Goal: Information Seeking & Learning: Find contact information

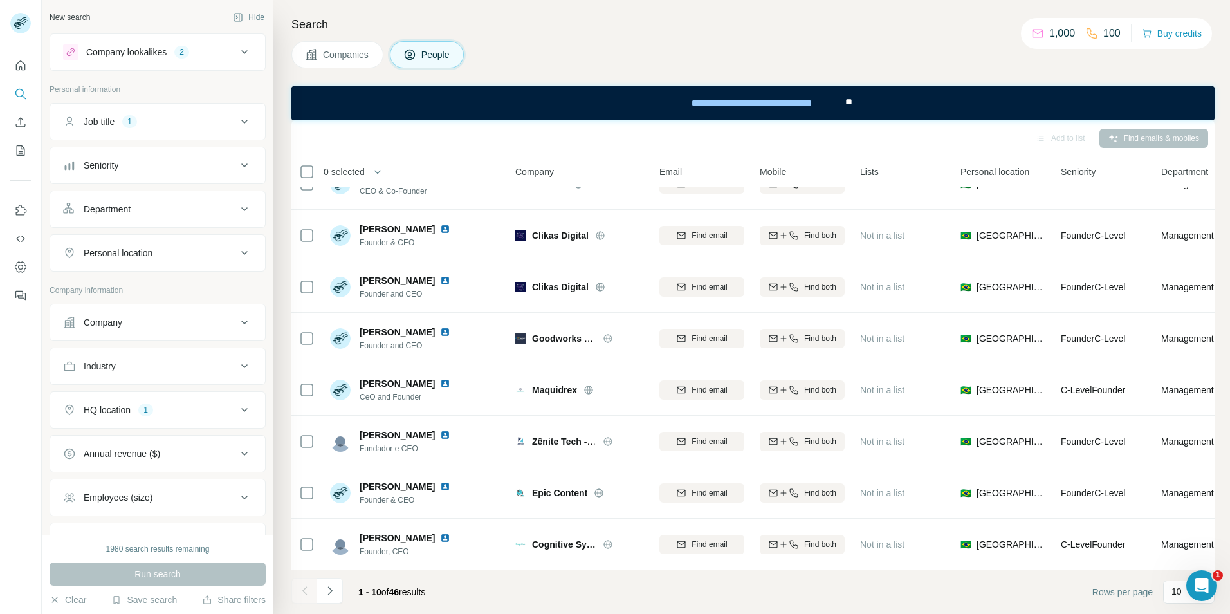
click at [128, 320] on div "Company" at bounding box center [150, 322] width 174 height 13
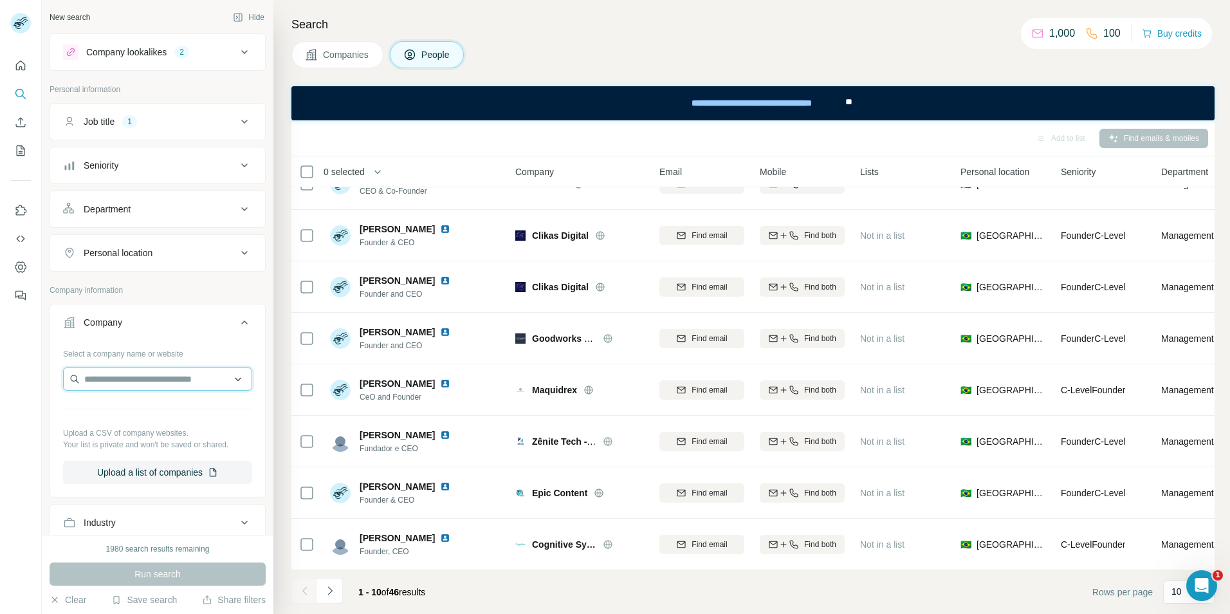
click at [127, 379] on input "text" at bounding box center [157, 378] width 189 height 23
type input "******"
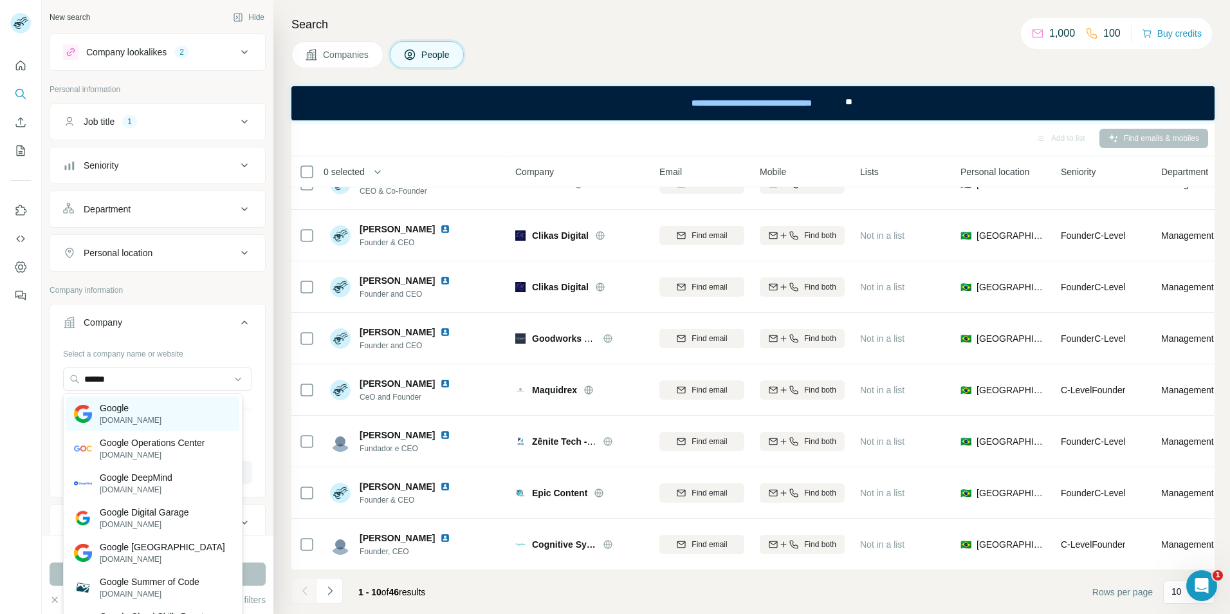
click at [115, 407] on p "Google" at bounding box center [131, 407] width 62 height 13
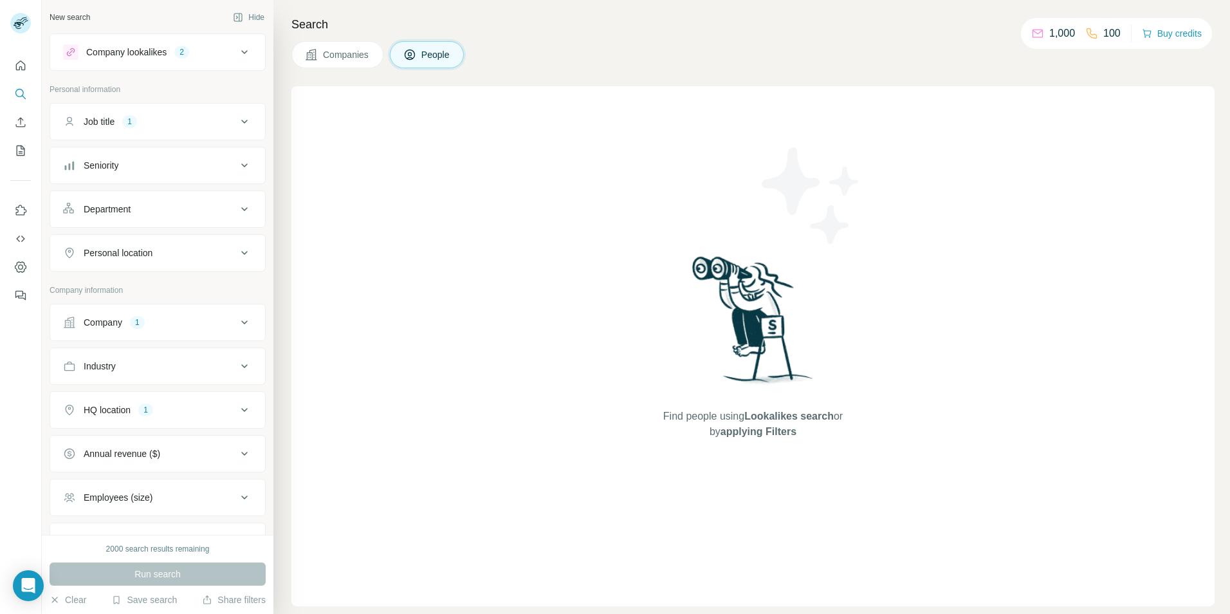
click at [158, 122] on div "Job title 1" at bounding box center [150, 121] width 174 height 13
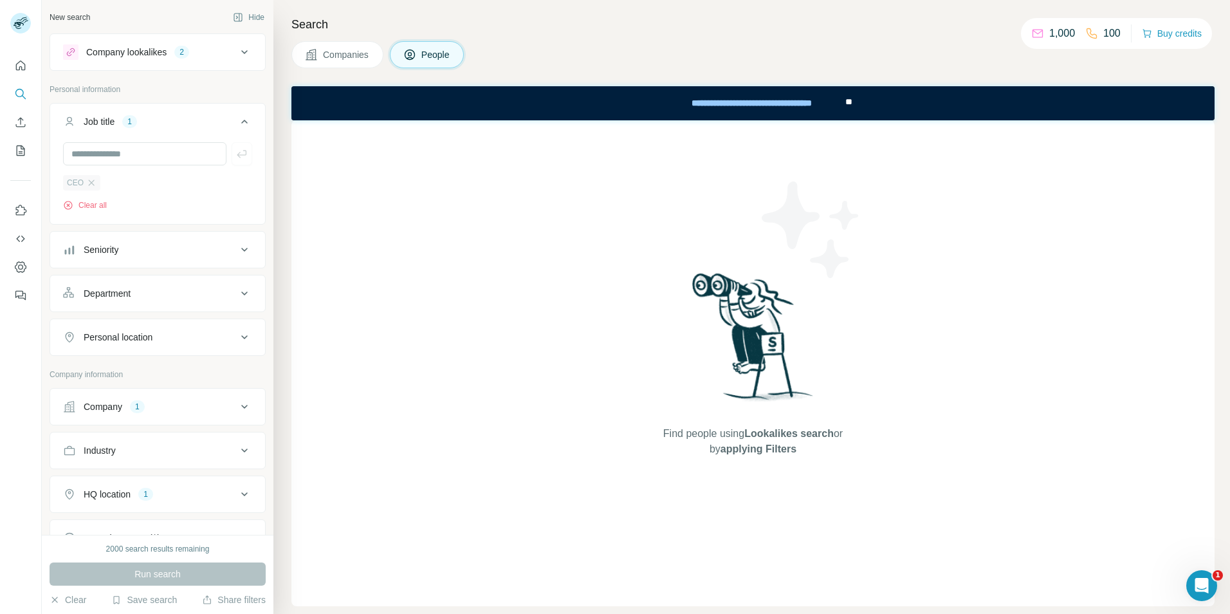
click at [69, 180] on span "CEO" at bounding box center [75, 183] width 17 height 12
click at [95, 153] on input "text" at bounding box center [144, 153] width 163 height 23
type input "***"
click at [237, 491] on icon at bounding box center [244, 493] width 15 height 15
click at [170, 520] on input "text" at bounding box center [157, 526] width 189 height 23
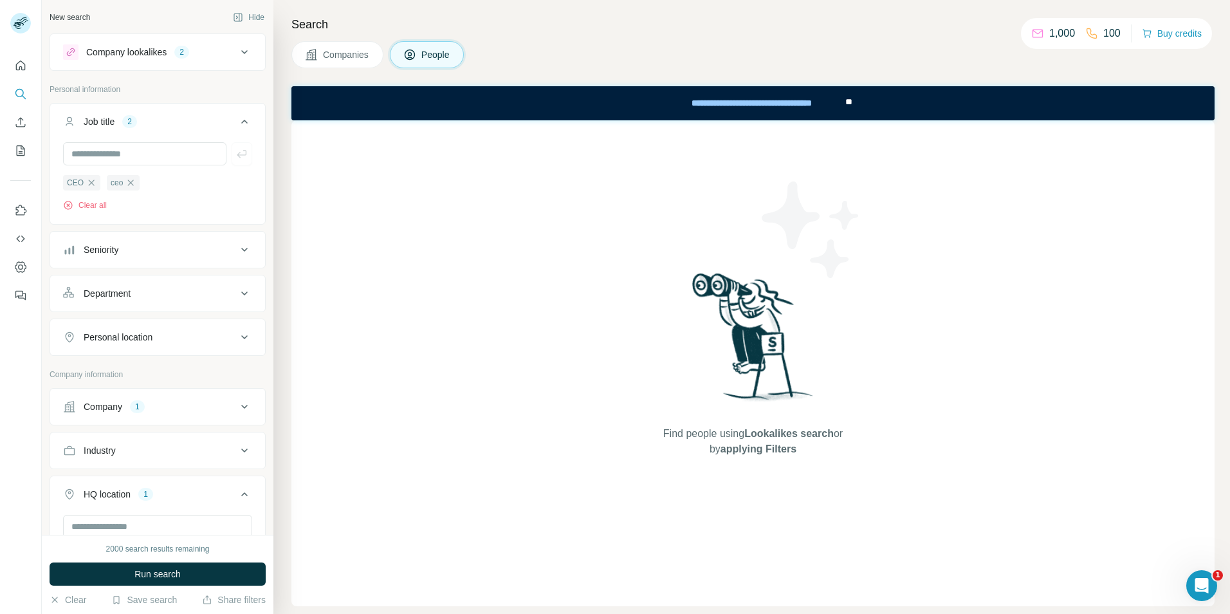
click at [174, 338] on div "Personal location" at bounding box center [150, 337] width 174 height 13
click at [153, 374] on input "text" at bounding box center [157, 369] width 189 height 23
type input "*****"
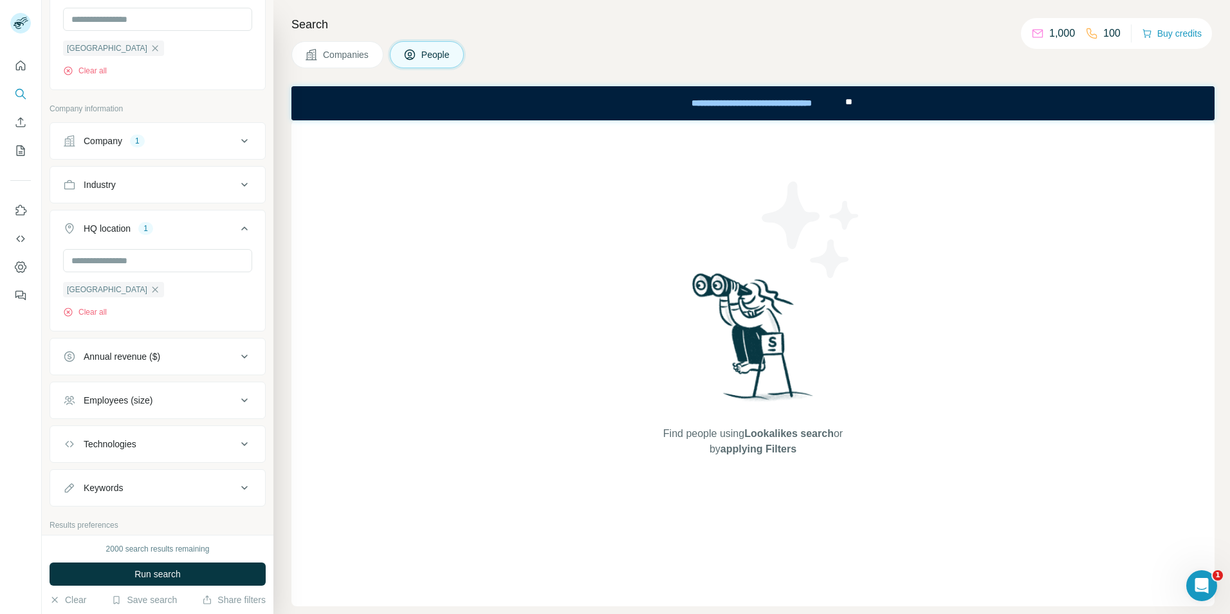
scroll to position [338, 0]
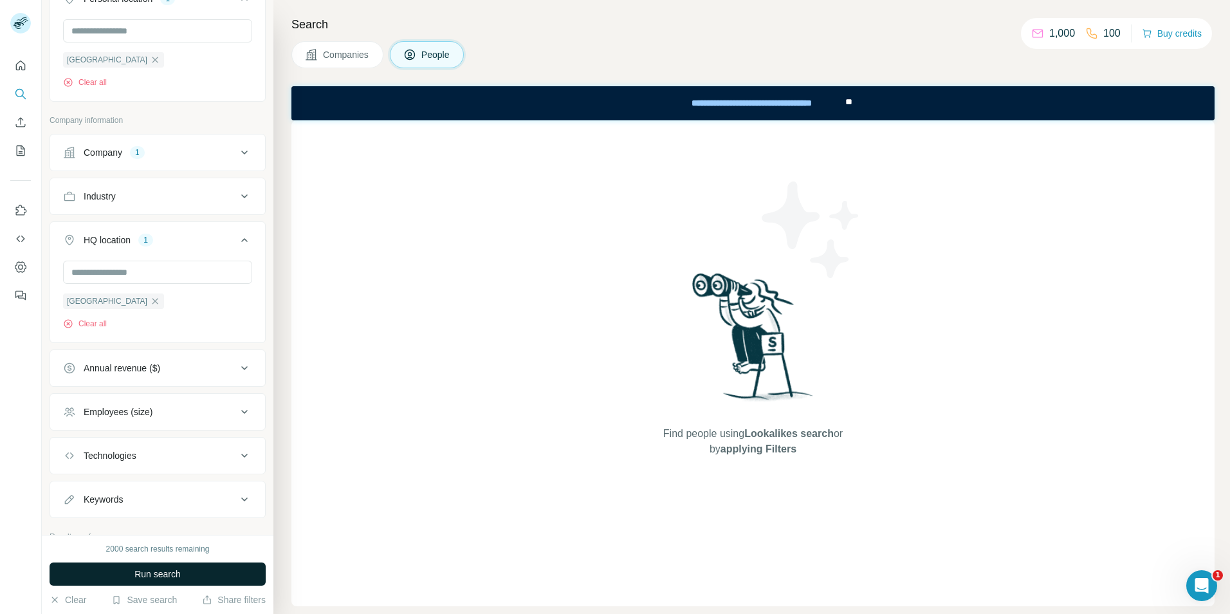
click at [138, 569] on span "Run search" at bounding box center [157, 573] width 46 height 13
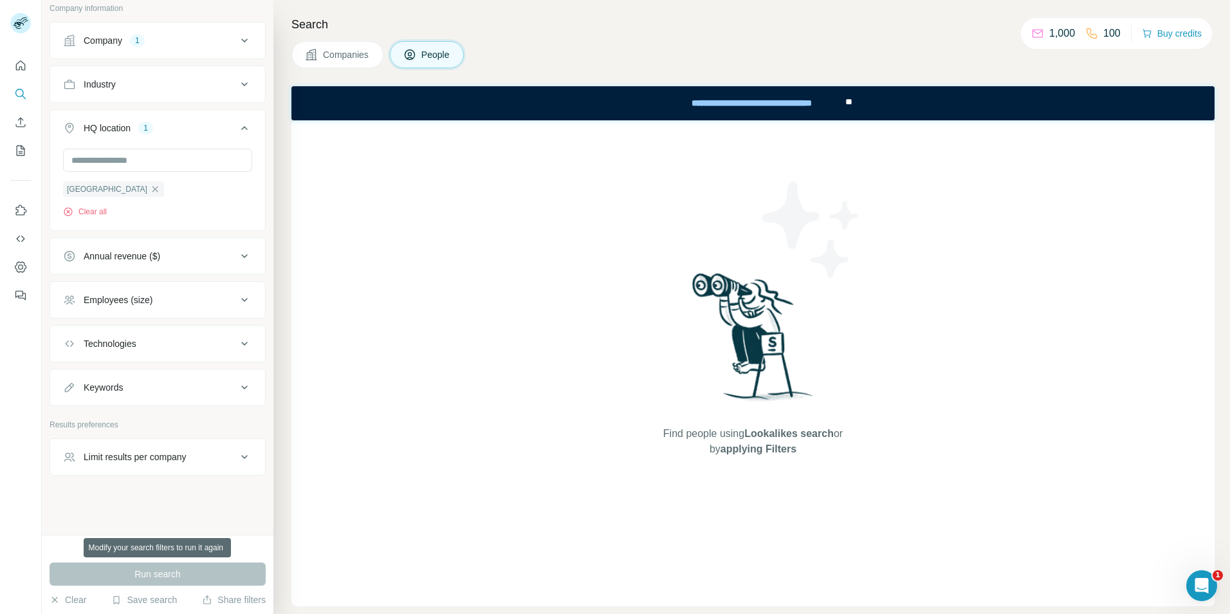
click at [149, 566] on div "Run search" at bounding box center [158, 573] width 216 height 23
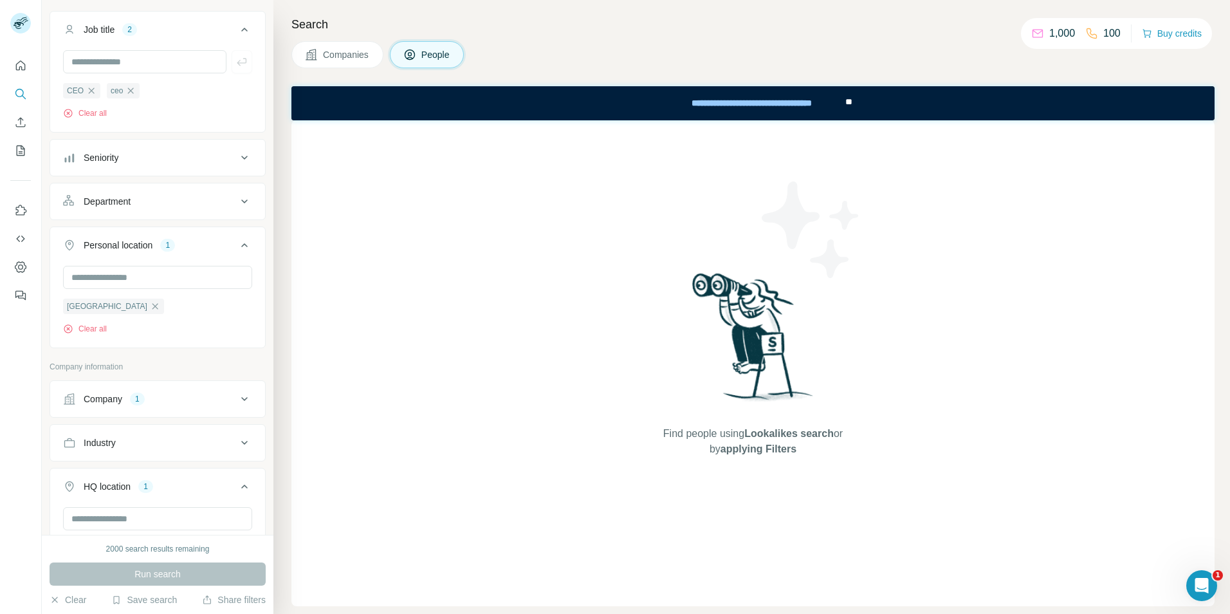
scroll to position [0, 0]
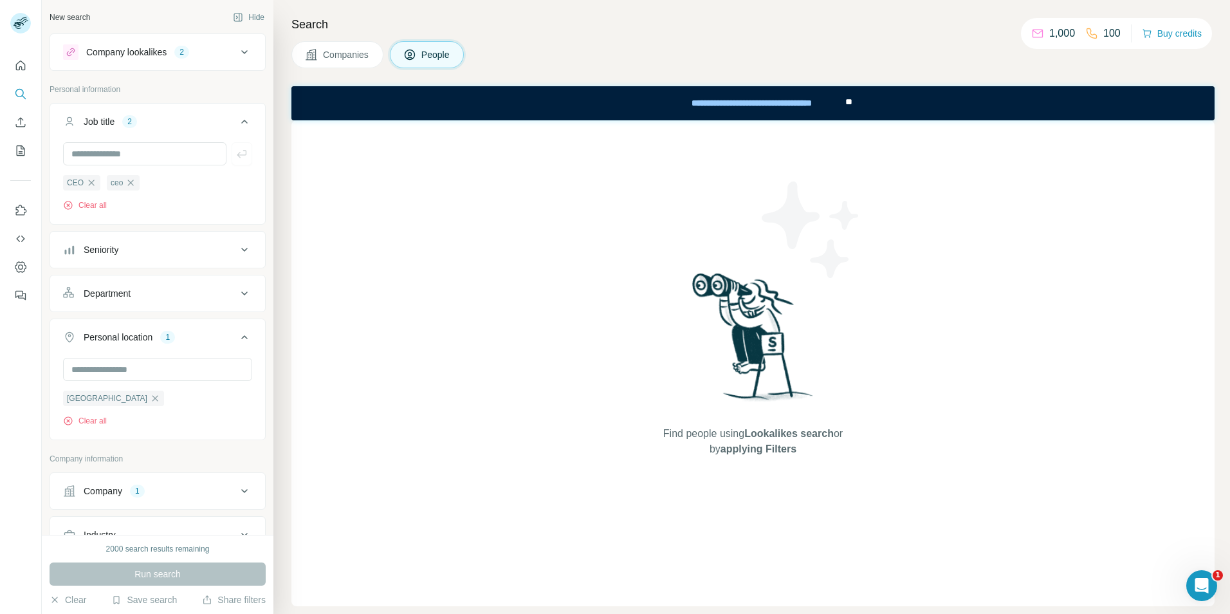
click at [237, 46] on icon at bounding box center [244, 51] width 15 height 15
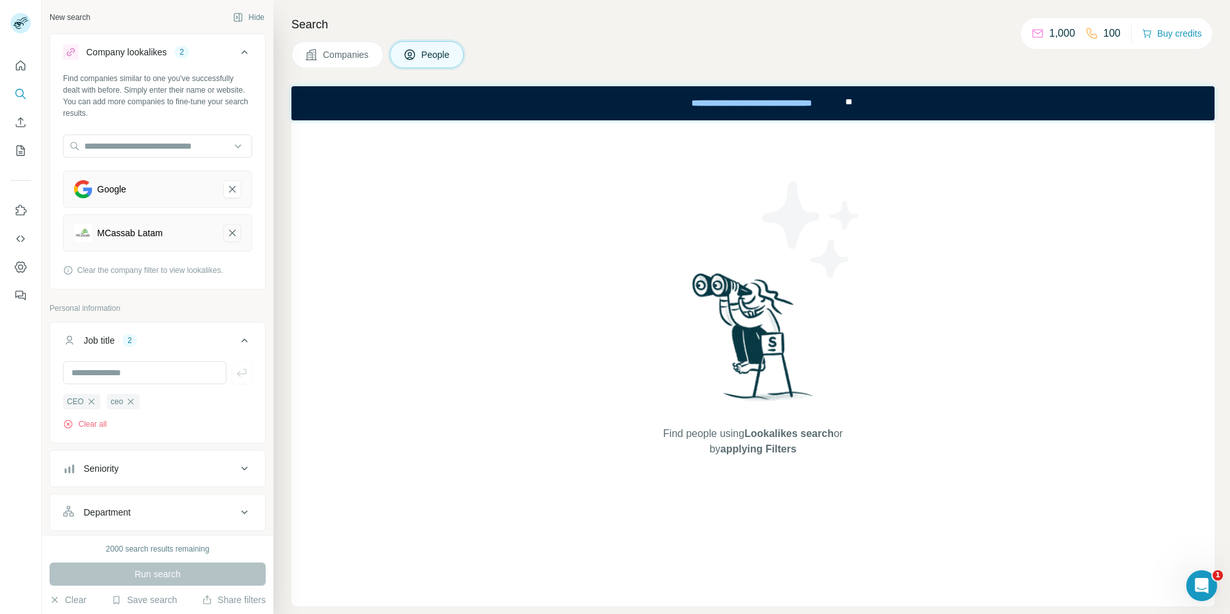
click at [226, 230] on icon "MCassab Latam-remove-button" at bounding box center [232, 232] width 12 height 13
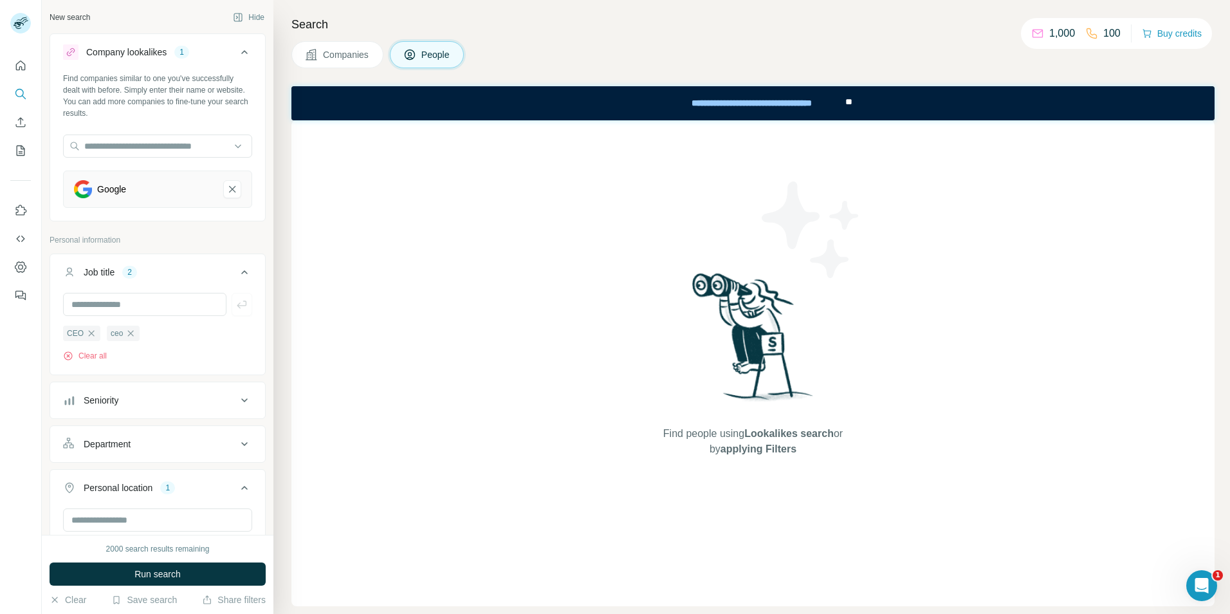
click at [104, 189] on div "Google" at bounding box center [111, 189] width 29 height 13
click at [115, 569] on button "Run search" at bounding box center [158, 573] width 216 height 23
